Goal: Information Seeking & Learning: Learn about a topic

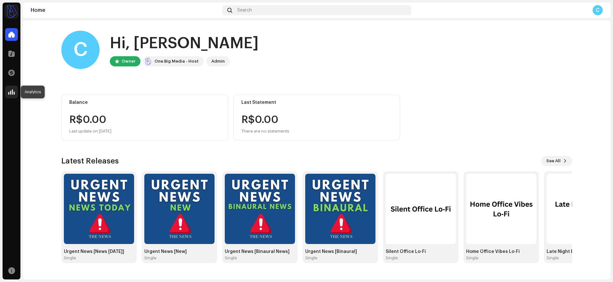
click at [12, 90] on span at bounding box center [11, 91] width 6 height 5
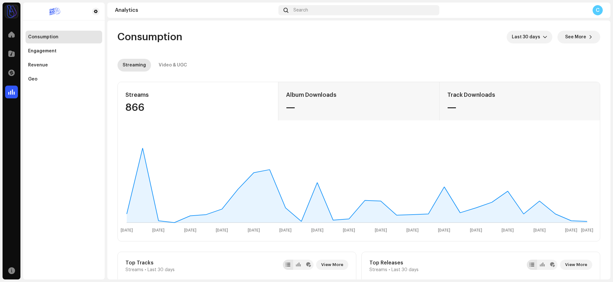
click at [170, 69] on div "Video & UGC" at bounding box center [173, 65] width 28 height 13
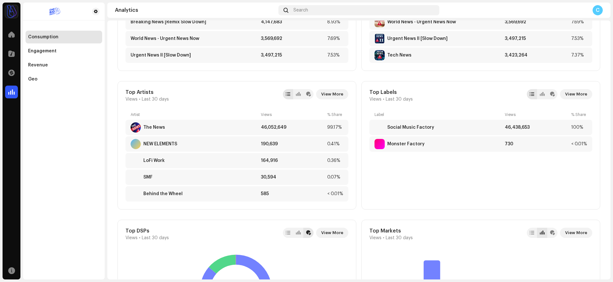
scroll to position [310, 0]
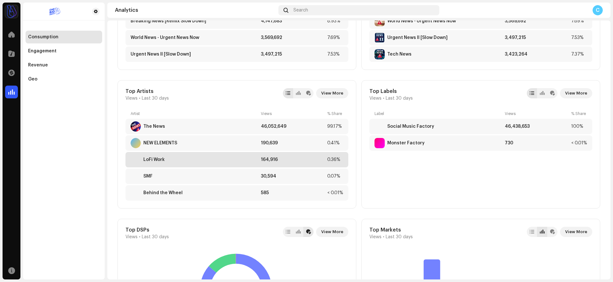
click at [176, 158] on div "LoFi Work" at bounding box center [195, 160] width 128 height 10
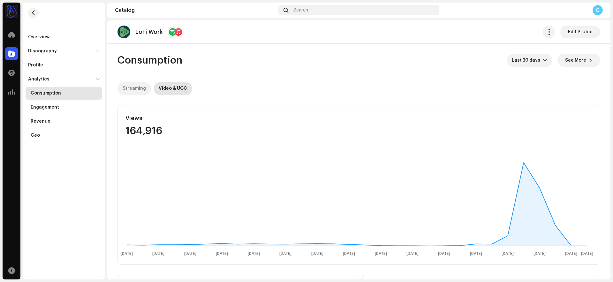
click at [139, 86] on div "Streaming" at bounding box center [134, 88] width 23 height 13
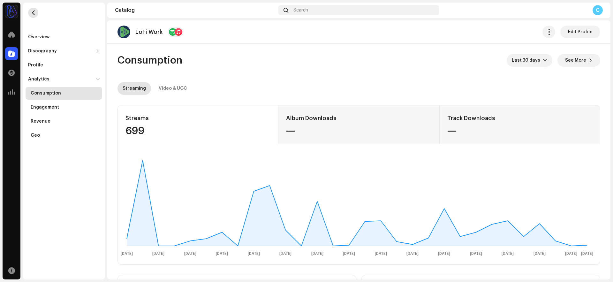
click at [31, 8] on button "button" at bounding box center [33, 13] width 10 height 10
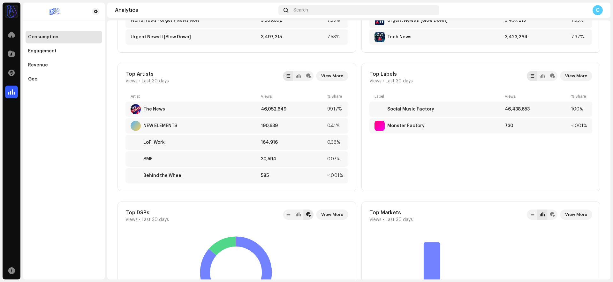
scroll to position [329, 0]
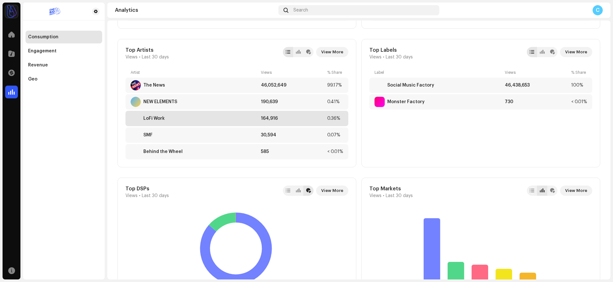
click at [209, 122] on div "LoFi Work" at bounding box center [195, 118] width 128 height 10
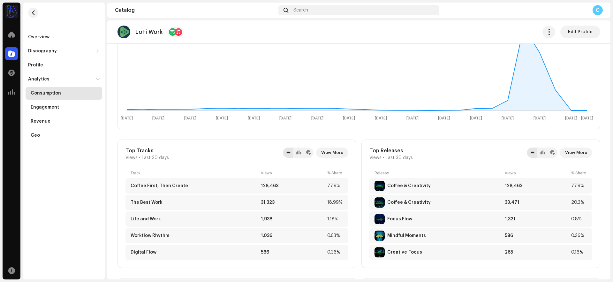
scroll to position [141, 0]
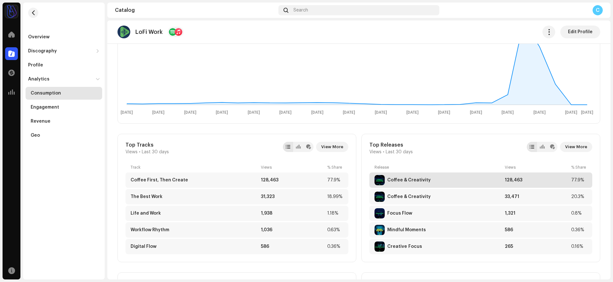
click at [399, 182] on div "Coffee & Creativity" at bounding box center [409, 180] width 43 height 5
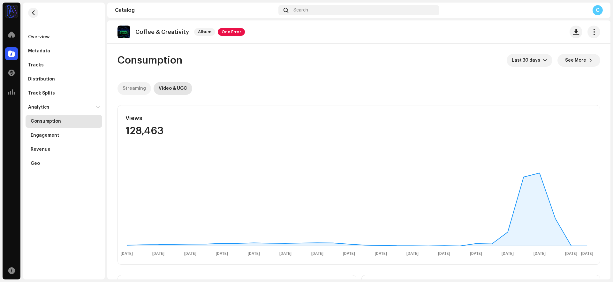
click at [134, 88] on div "Streaming" at bounding box center [134, 88] width 23 height 13
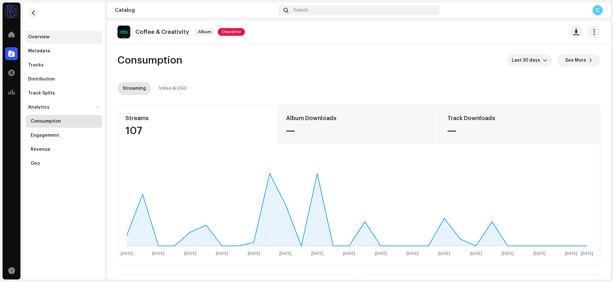
click at [48, 38] on div "Overview" at bounding box center [38, 37] width 21 height 5
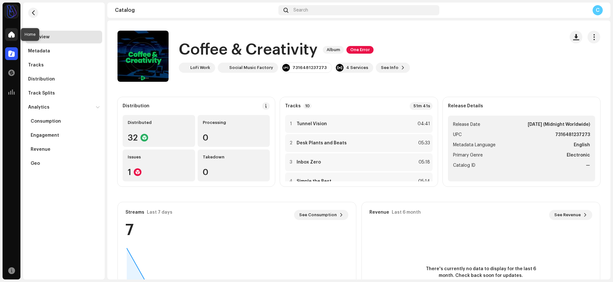
click at [12, 35] on span at bounding box center [11, 34] width 6 height 5
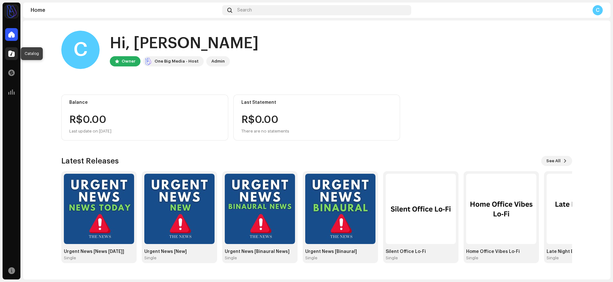
click at [12, 56] on span at bounding box center [11, 53] width 6 height 5
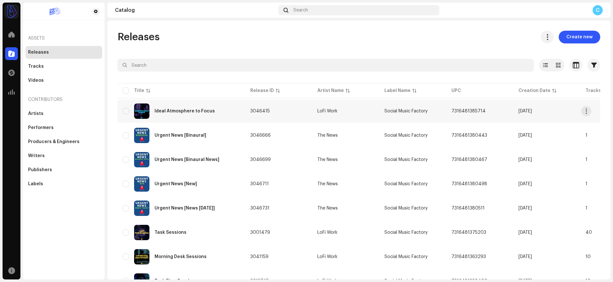
click at [200, 109] on div "Ideal Atmosphere to Focus" at bounding box center [185, 111] width 60 height 4
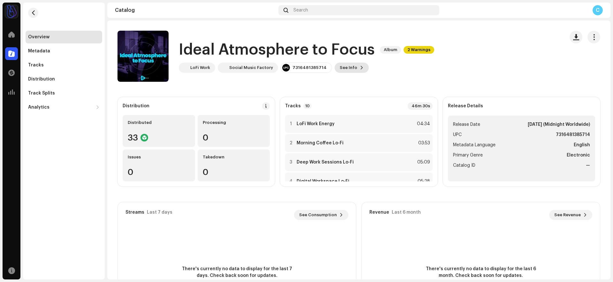
click at [360, 65] on span at bounding box center [362, 67] width 4 height 5
click at [467, 85] on div "Ideal Atmosphere to Focus 3046415 Metadata Distribution Metadata Language Engli…" at bounding box center [306, 141] width 613 height 282
click at [6, 60] on div "Catalog" at bounding box center [12, 54] width 18 height 18
